Goal: Information Seeking & Learning: Learn about a topic

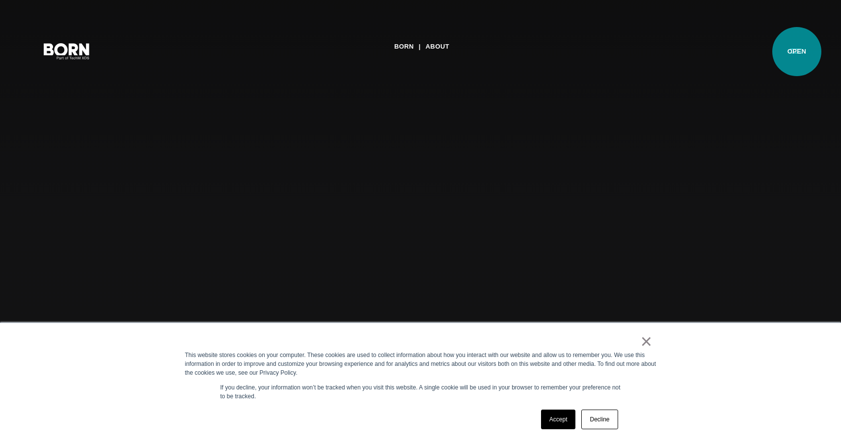
click at [797, 52] on button "Primary Menu" at bounding box center [796, 50] width 24 height 21
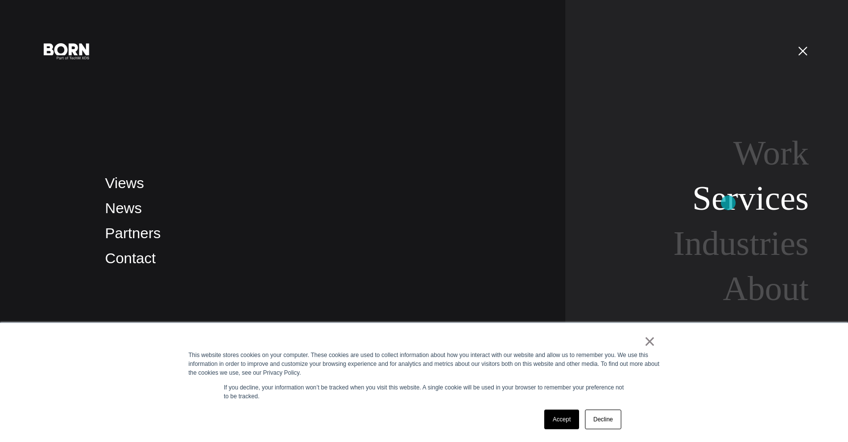
click at [729, 202] on link "Services" at bounding box center [751, 198] width 116 height 38
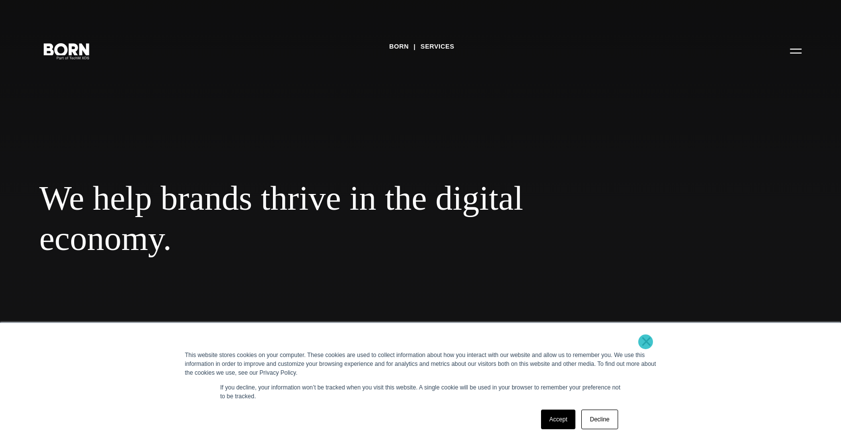
click at [646, 342] on link "×" at bounding box center [647, 341] width 12 height 9
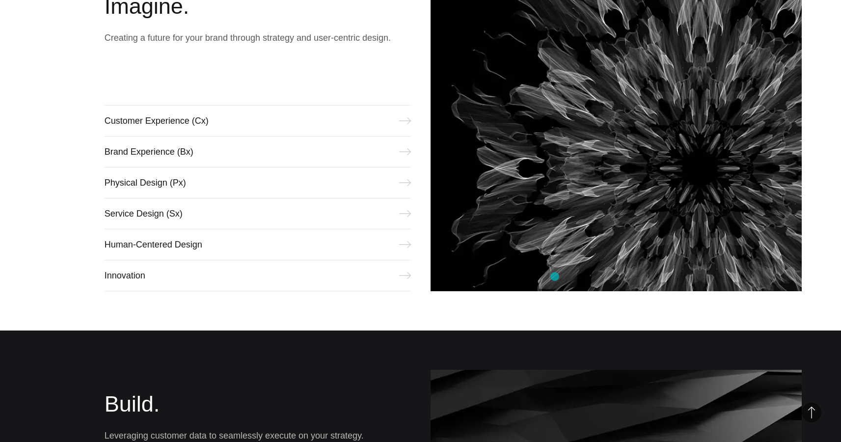
scroll to position [515, 0]
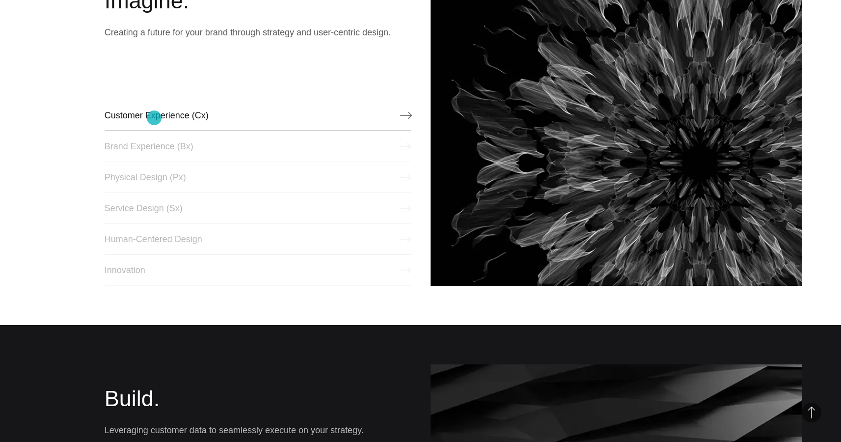
click at [154, 118] on link "Customer Experience (Cx)" at bounding box center [258, 115] width 306 height 31
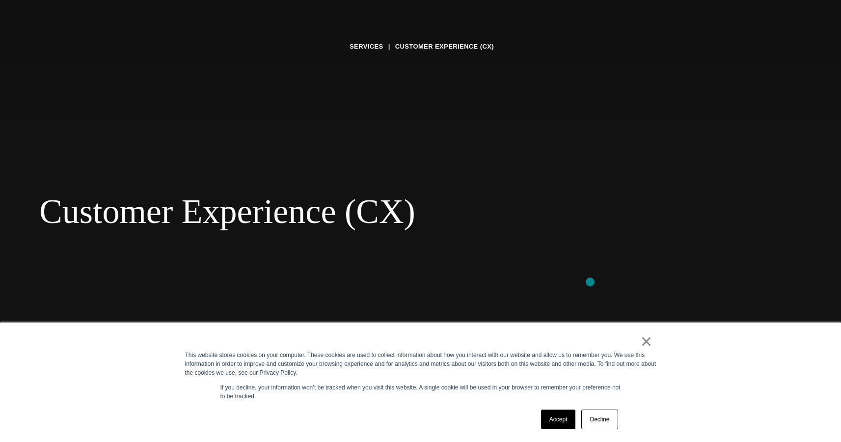
scroll to position [234, 0]
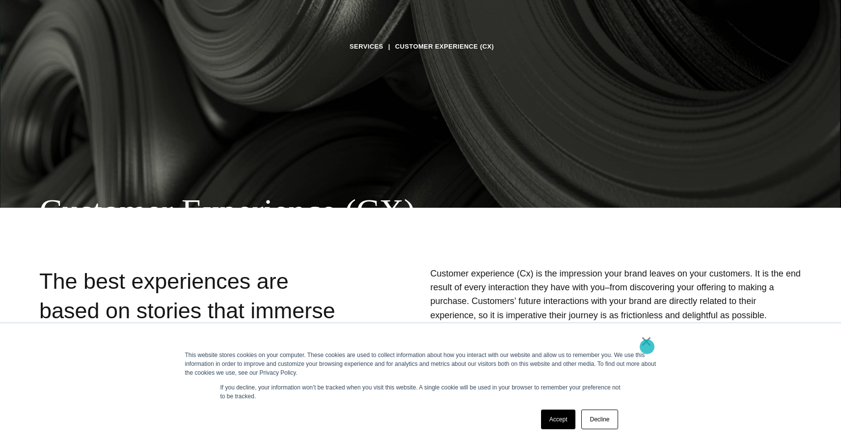
click at [647, 346] on link "×" at bounding box center [647, 341] width 12 height 9
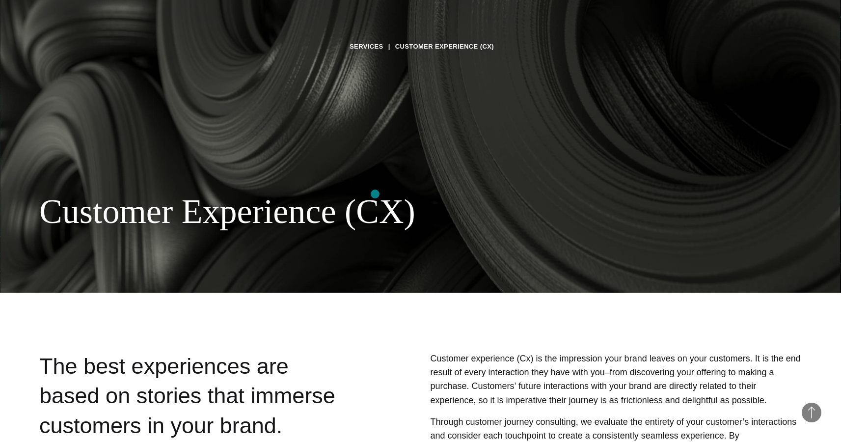
scroll to position [0, 0]
